Goal: Find specific fact: Find specific fact

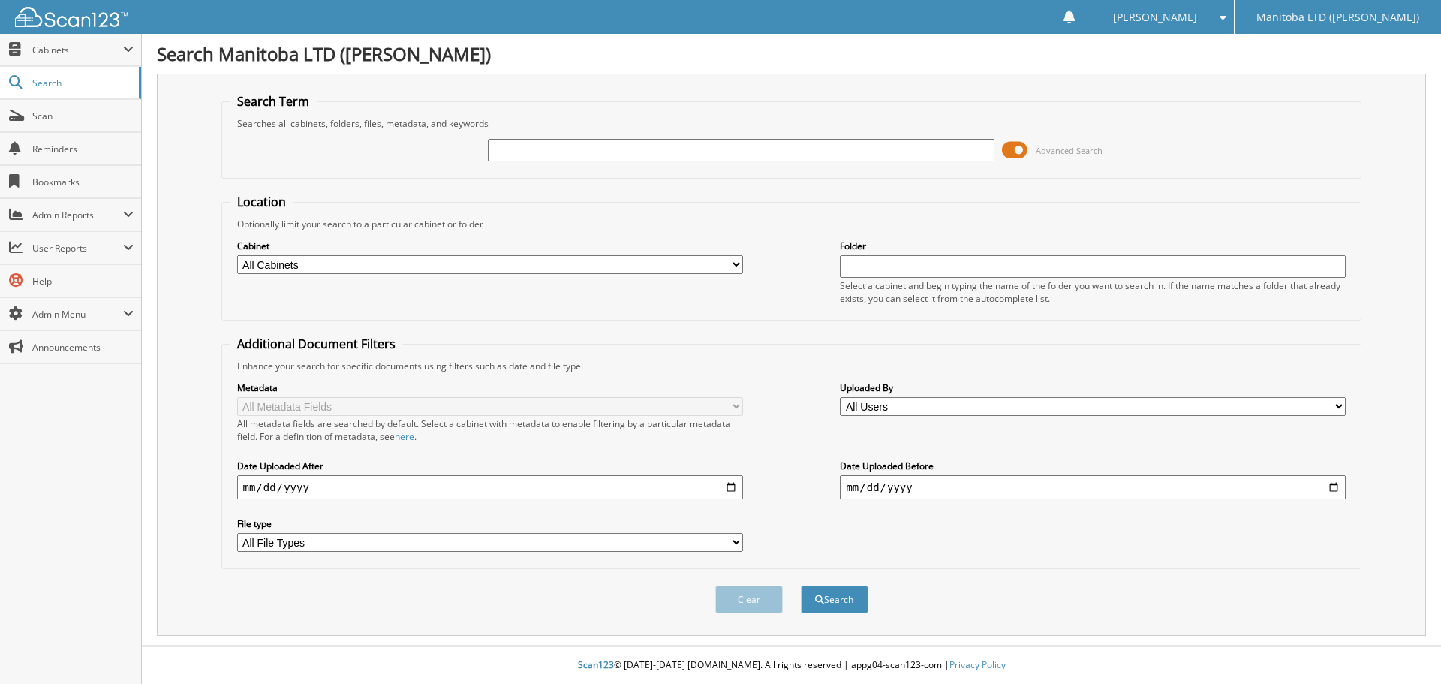
click at [645, 151] on input "text" at bounding box center [741, 150] width 506 height 23
type input "A40600"
click at [801, 586] on button "Search" at bounding box center [835, 600] width 68 height 28
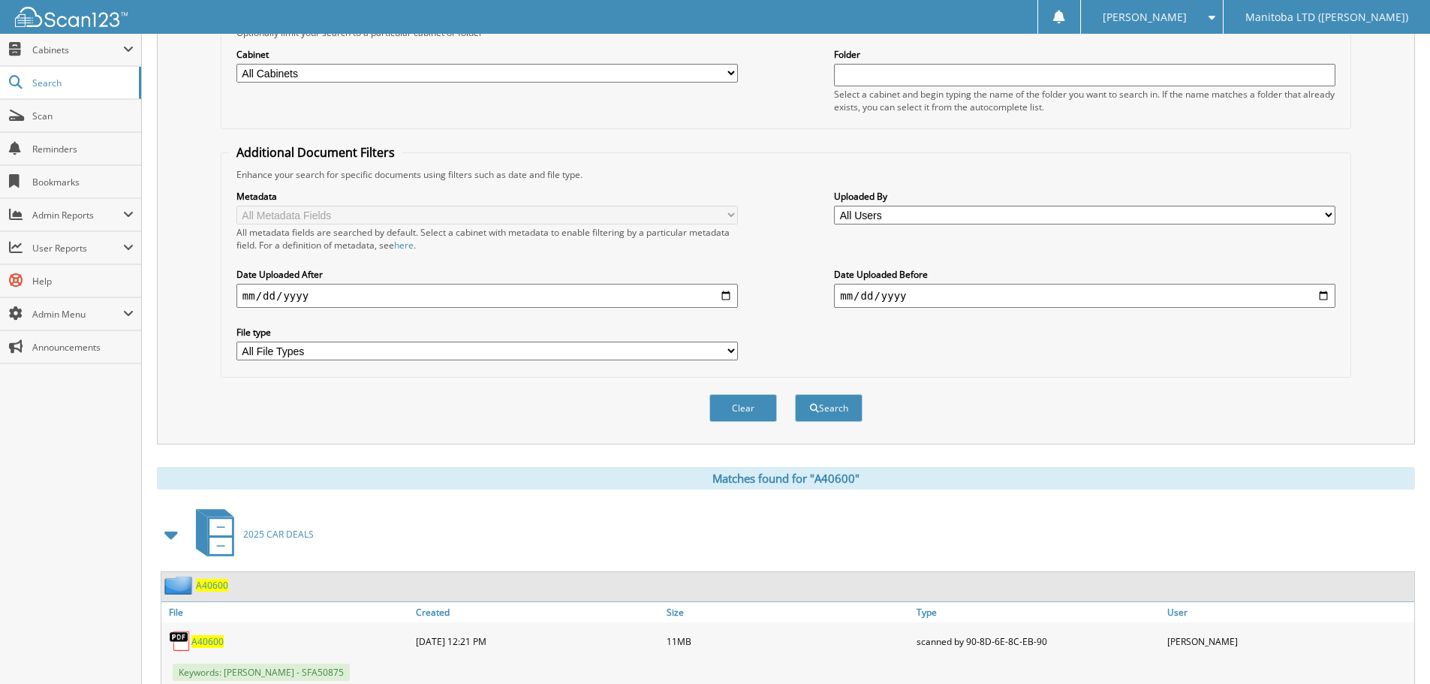
scroll to position [225, 0]
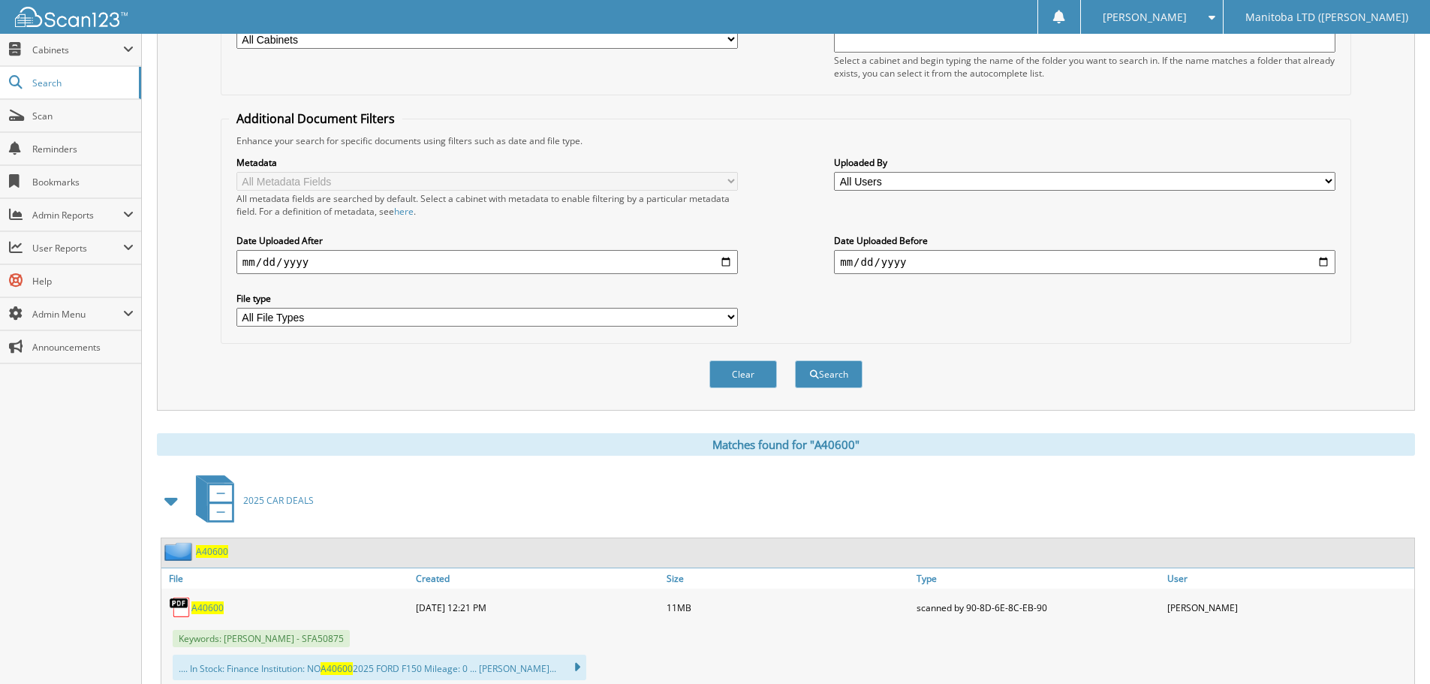
click at [203, 601] on div "A40600" at bounding box center [286, 607] width 251 height 30
click at [201, 605] on span "A40600" at bounding box center [207, 607] width 32 height 13
click at [207, 610] on span "A40600" at bounding box center [207, 607] width 32 height 13
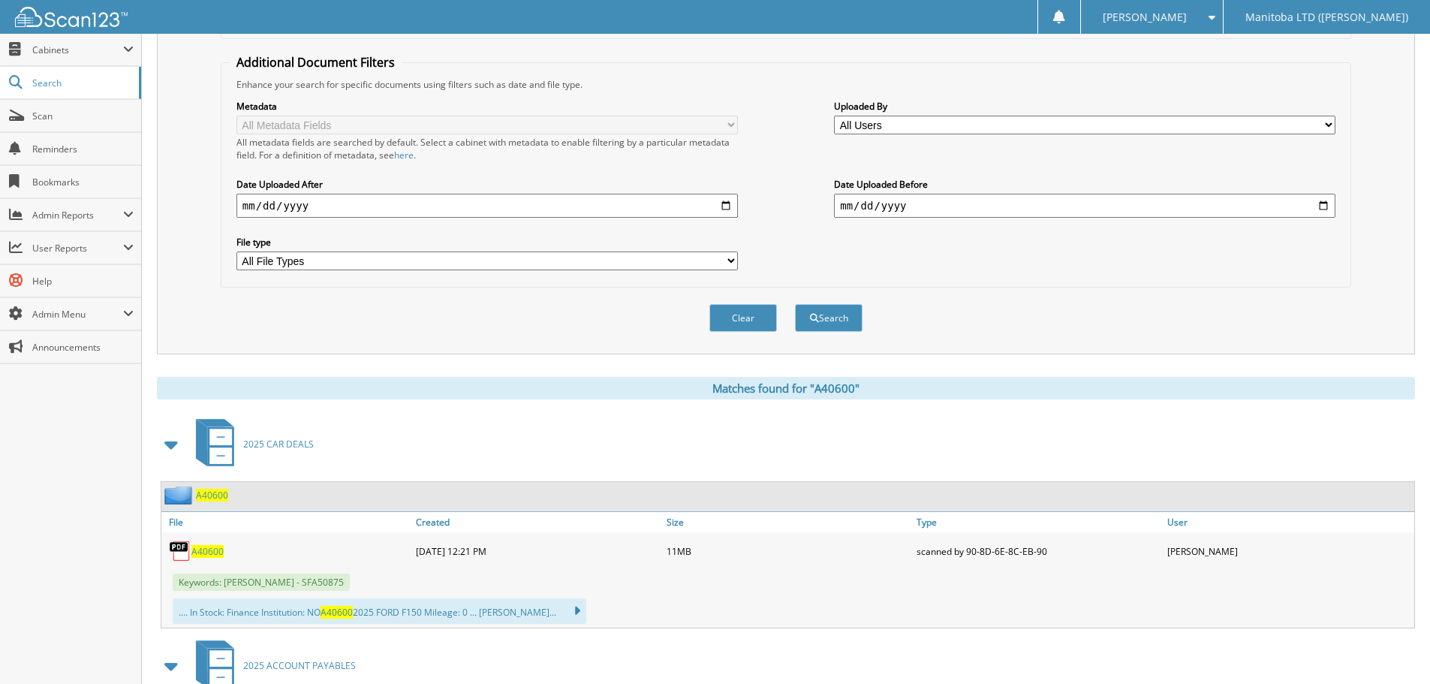
scroll to position [375, 0]
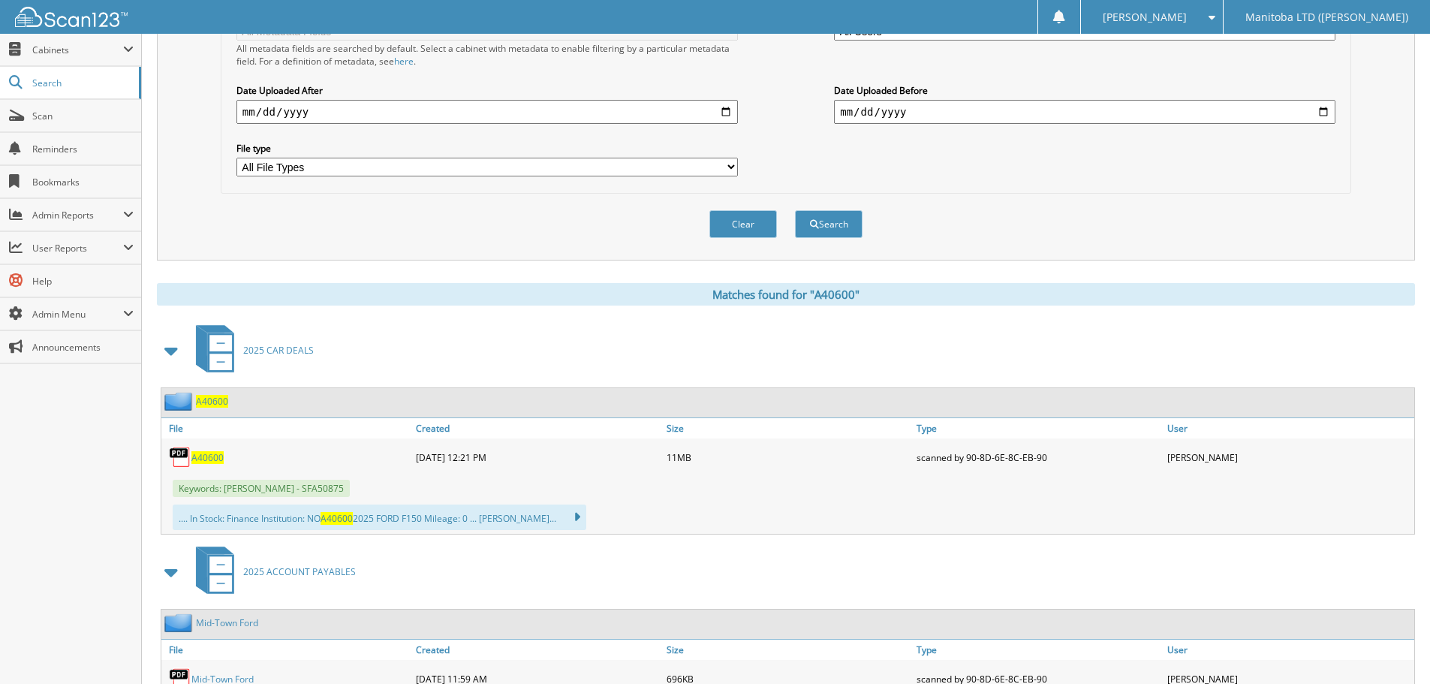
click at [209, 457] on span "A40600" at bounding box center [207, 457] width 32 height 13
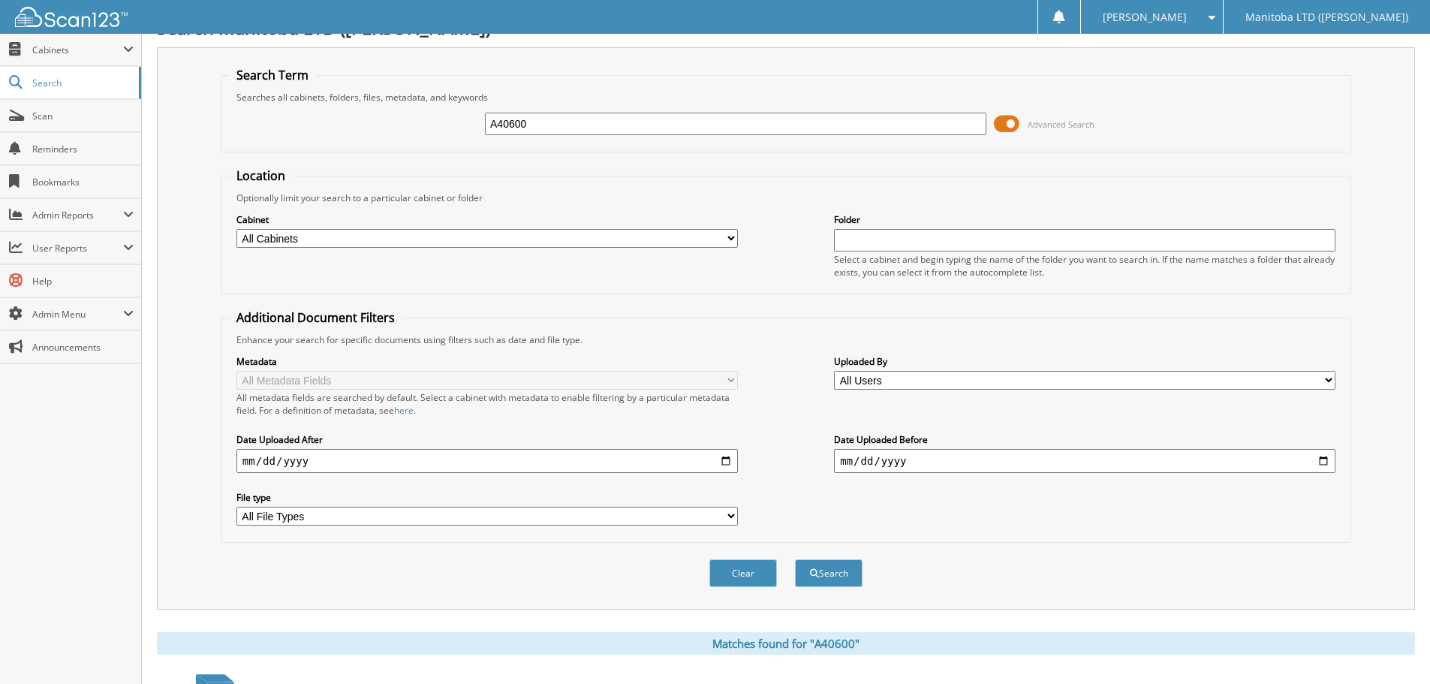
scroll to position [0, 0]
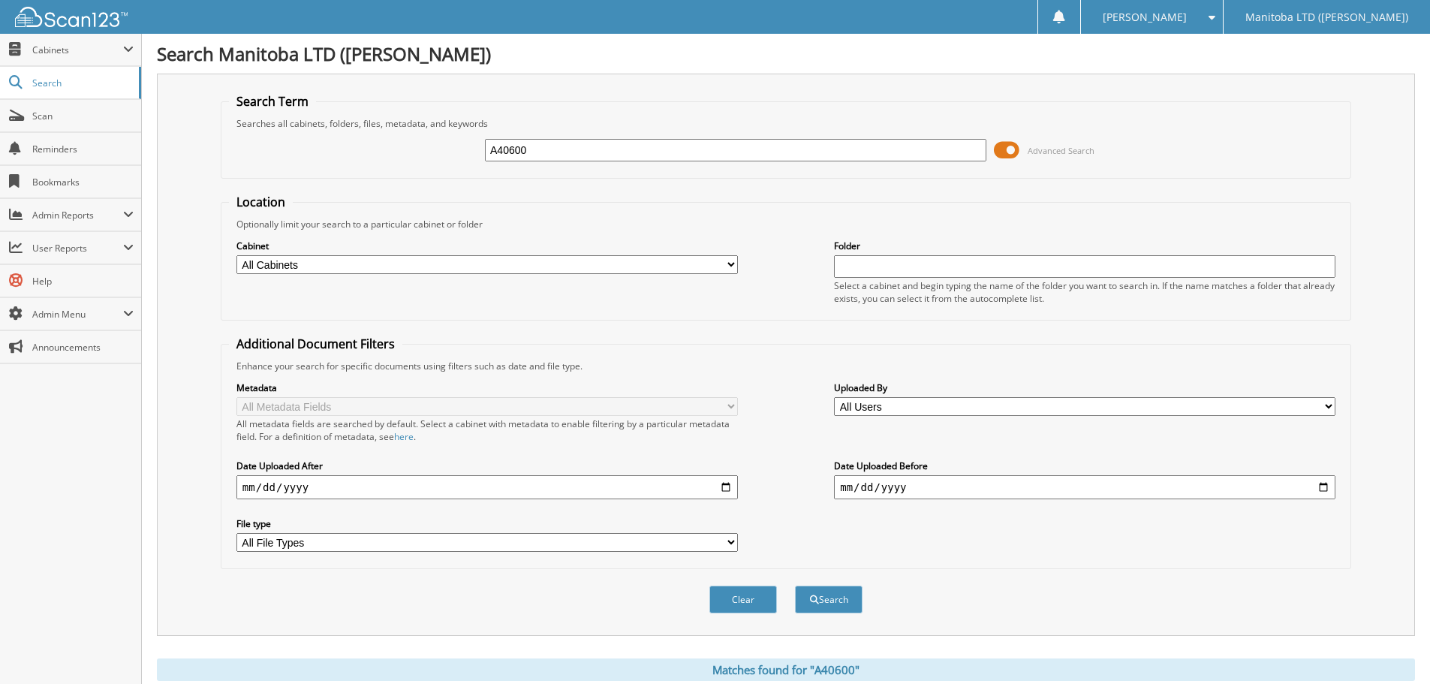
drag, startPoint x: 685, startPoint y: 139, endPoint x: 690, endPoint y: 152, distance: 14.5
click at [685, 139] on input "A40600" at bounding box center [735, 150] width 501 height 23
